Goal: Task Accomplishment & Management: Complete application form

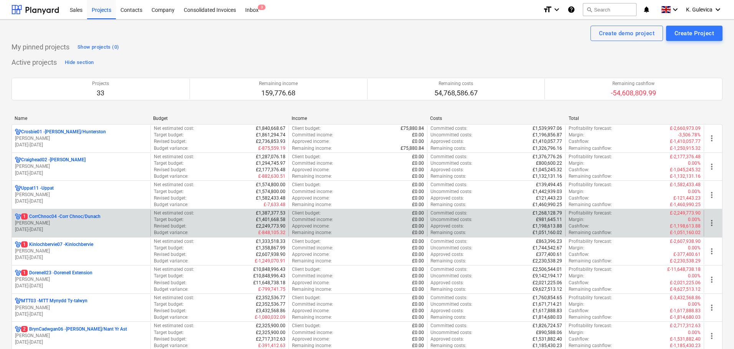
click at [68, 219] on p "1 CorrChnoc04 - Corr Chnoc/Dunach" at bounding box center [60, 217] width 79 height 7
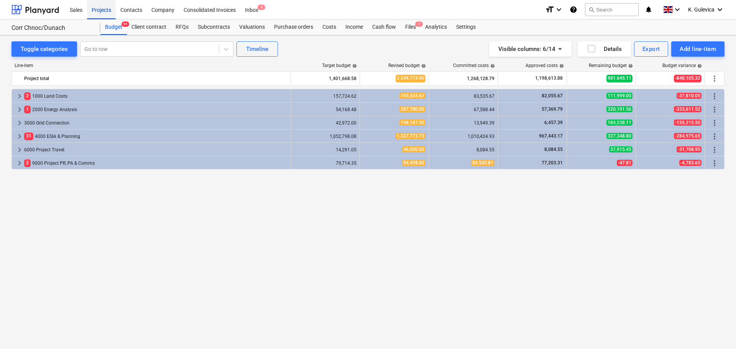
click at [107, 7] on div "Projects" at bounding box center [101, 10] width 29 height 20
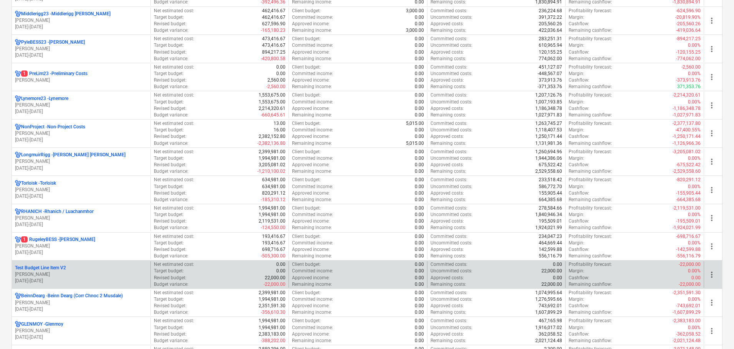
scroll to position [383, 0]
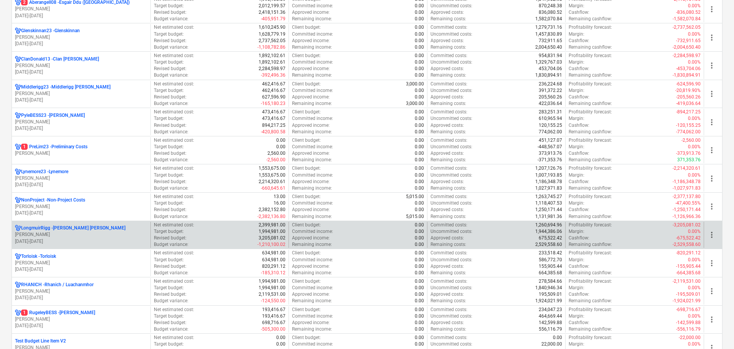
click at [92, 231] on div "LongmuirRigg - Longmuir Rigg" at bounding box center [81, 228] width 132 height 7
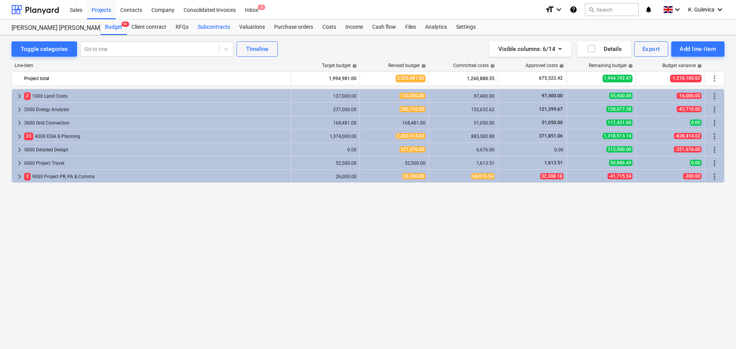
click at [207, 29] on div "Subcontracts" at bounding box center [213, 27] width 41 height 15
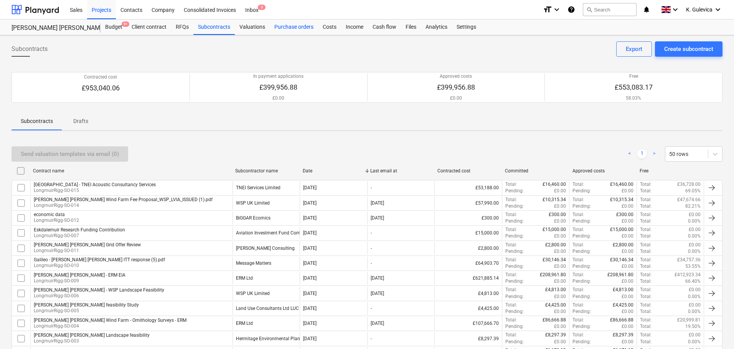
click at [289, 22] on div "Purchase orders" at bounding box center [294, 27] width 48 height 15
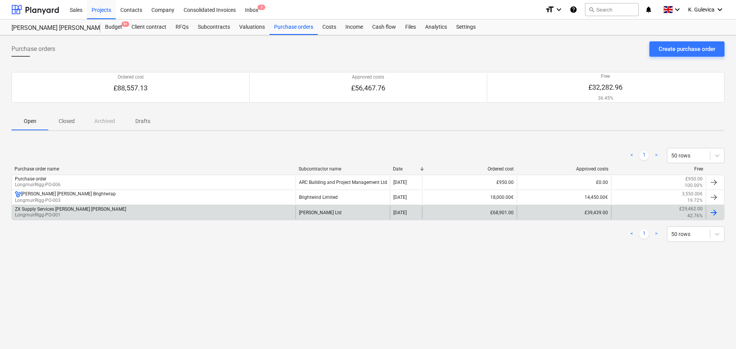
click at [253, 215] on div "ZX Supply Services Longmuir Rigg LongmuirRigg-PO-001" at bounding box center [154, 212] width 284 height 13
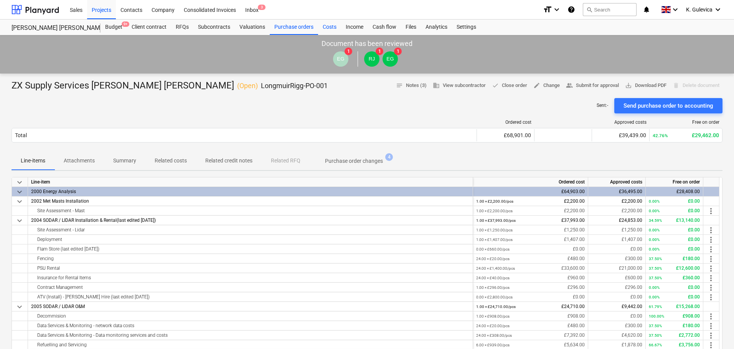
click at [325, 26] on div "Costs" at bounding box center [329, 27] width 23 height 15
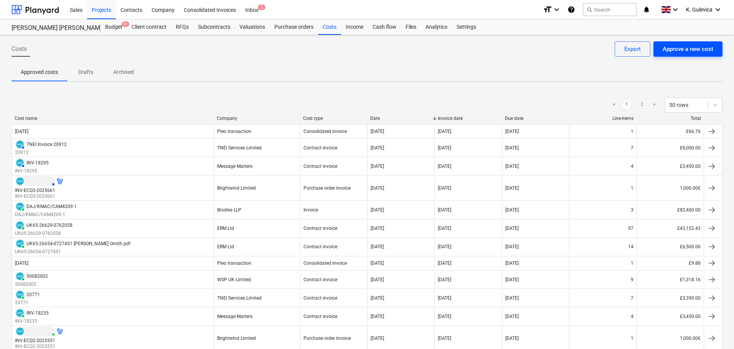
click at [696, 47] on div "Approve a new cost" at bounding box center [687, 49] width 51 height 10
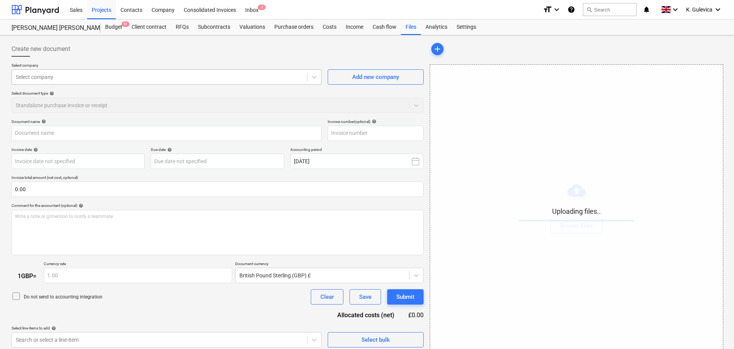
click at [86, 76] on div at bounding box center [159, 77] width 287 height 8
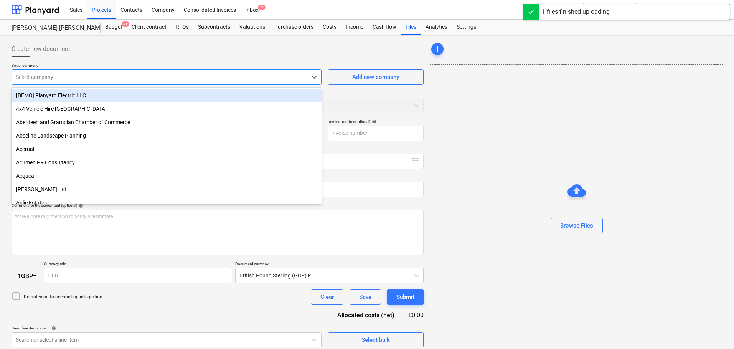
type input "6619SL Galileo.pdf"
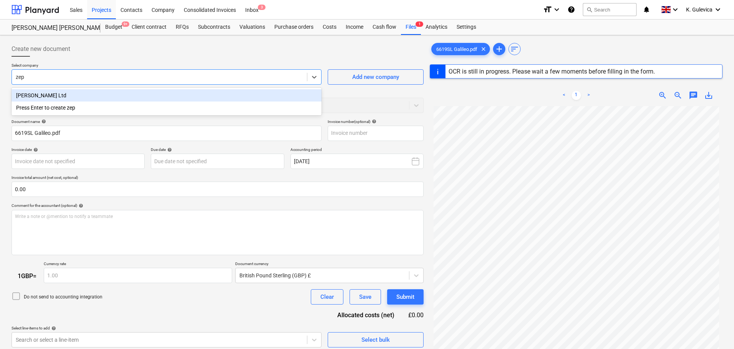
type input "zeph"
click at [84, 95] on div "Zephir Ltd" at bounding box center [167, 95] width 310 height 12
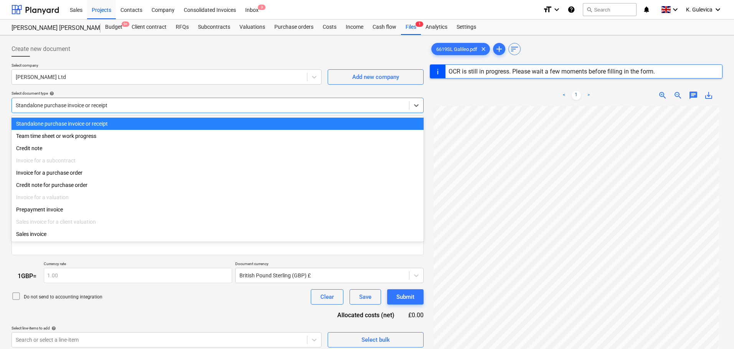
click at [84, 104] on div at bounding box center [210, 106] width 389 height 8
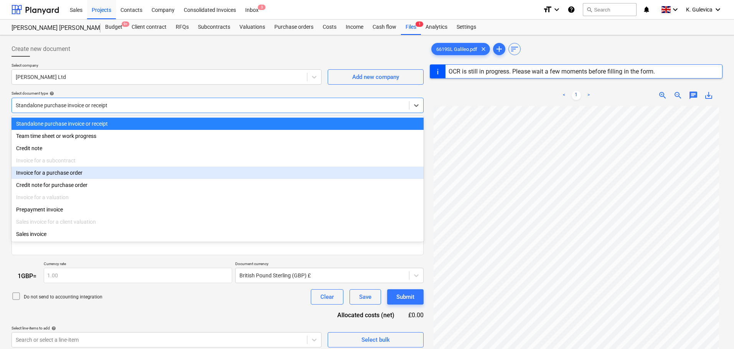
click at [72, 173] on div "Invoice for a purchase order" at bounding box center [218, 173] width 412 height 12
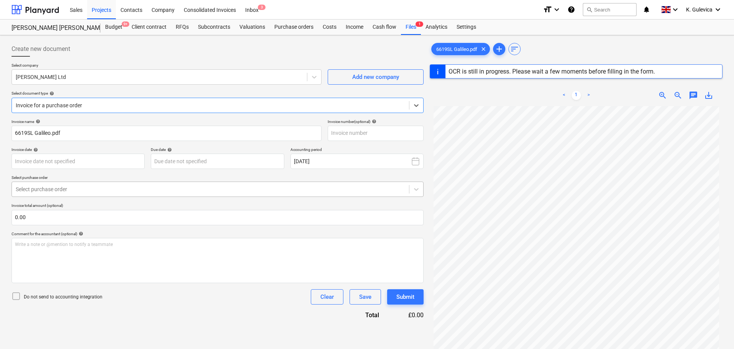
click at [92, 191] on div at bounding box center [210, 190] width 389 height 8
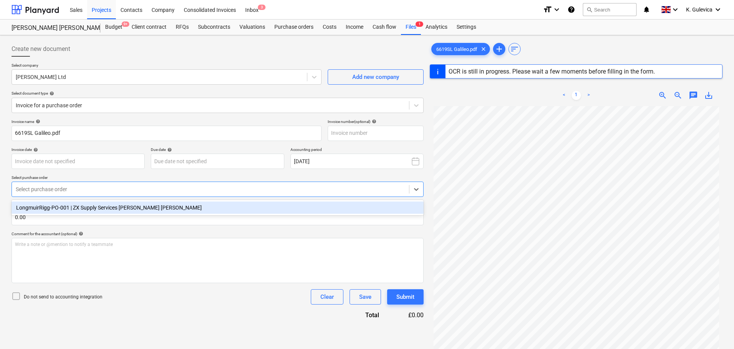
click at [86, 206] on div "LongmuirRigg-PO-001 | ZX Supply Services Longmuir Rigg" at bounding box center [218, 208] width 412 height 12
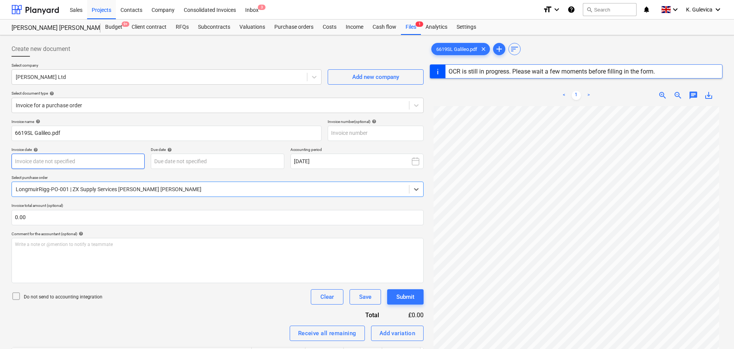
click at [95, 158] on body "Sales Projects Contacts Company Consolidated Invoices Inbox 3 format_size keybo…" at bounding box center [367, 174] width 734 height 349
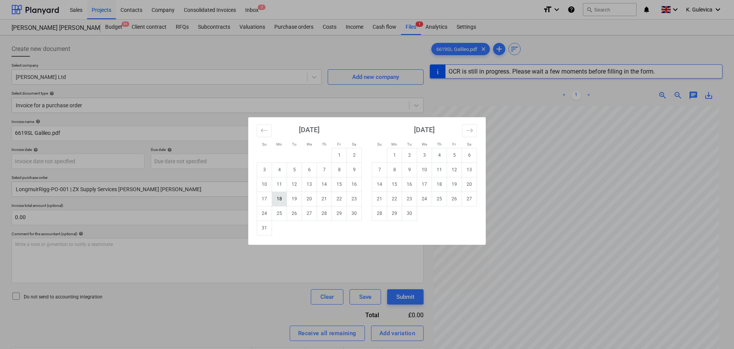
click at [278, 194] on td "18" at bounding box center [279, 199] width 15 height 15
type input "18 Aug 2025"
click at [196, 161] on body "Sales Projects Contacts Company Consolidated Invoices Inbox 3 format_size keybo…" at bounding box center [367, 174] width 734 height 349
click at [425, 184] on td "17" at bounding box center [424, 184] width 15 height 15
type input "17 Sep 2025"
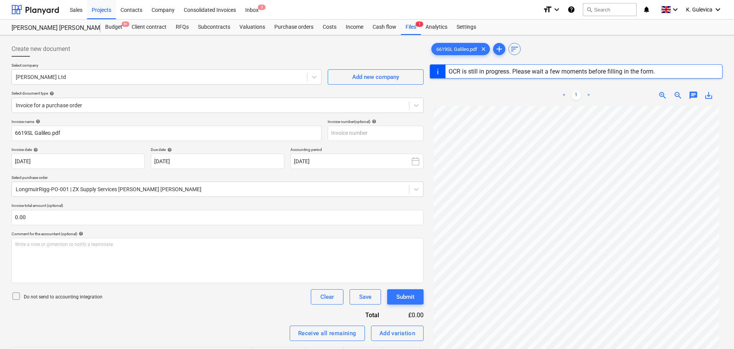
type input "6619SL"
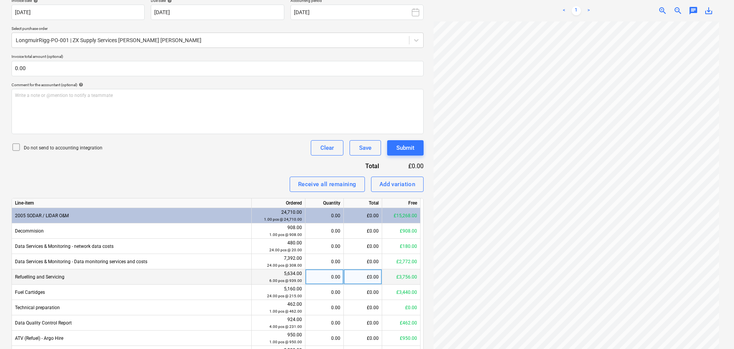
scroll to position [230, 0]
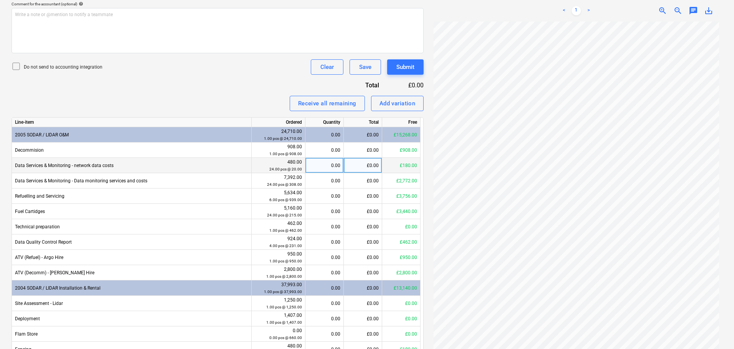
click at [330, 165] on div "0.00" at bounding box center [324, 165] width 32 height 15
type input "3"
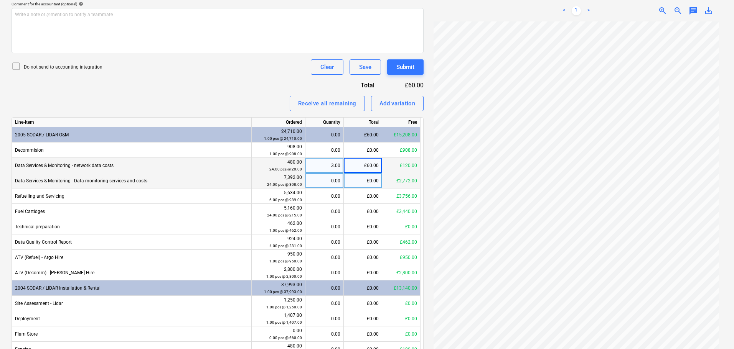
click at [333, 178] on div "0.00" at bounding box center [324, 180] width 32 height 15
type input "3"
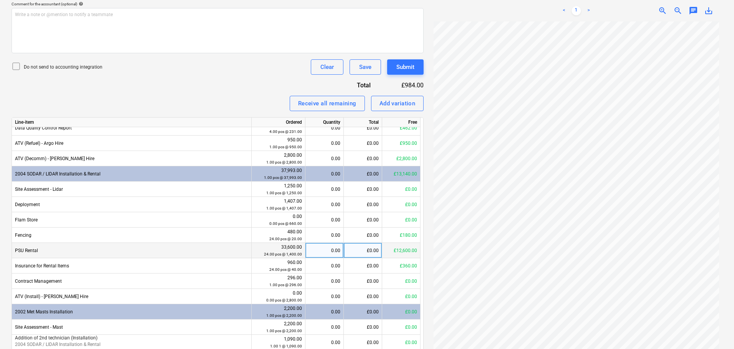
click at [329, 252] on div "0.00" at bounding box center [324, 250] width 32 height 15
type input "3"
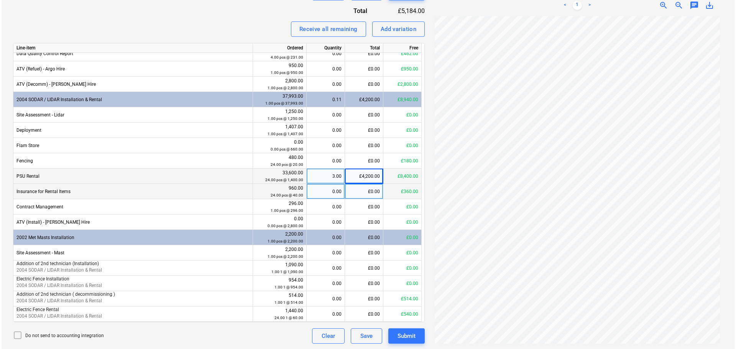
scroll to position [305, 0]
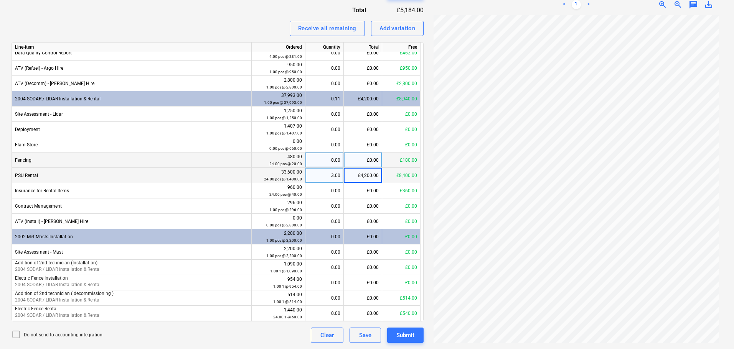
click at [337, 159] on div "0.00" at bounding box center [324, 160] width 32 height 15
type input "3"
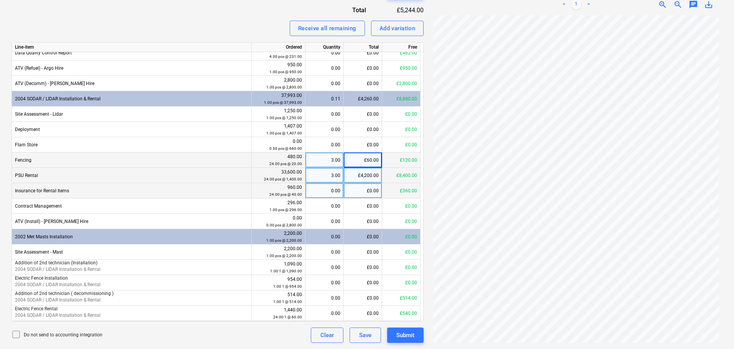
click at [333, 191] on div "0.00" at bounding box center [324, 190] width 32 height 15
type input "3"
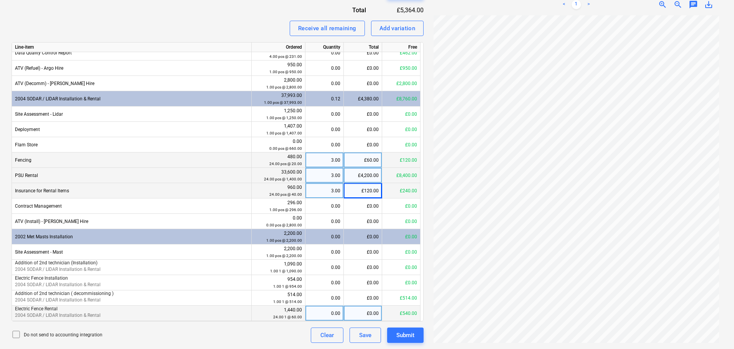
click at [324, 313] on div "0.00" at bounding box center [324, 313] width 32 height 15
type input "3"
click at [407, 336] on div "Submit" at bounding box center [405, 336] width 18 height 10
